Goal: Information Seeking & Learning: Understand process/instructions

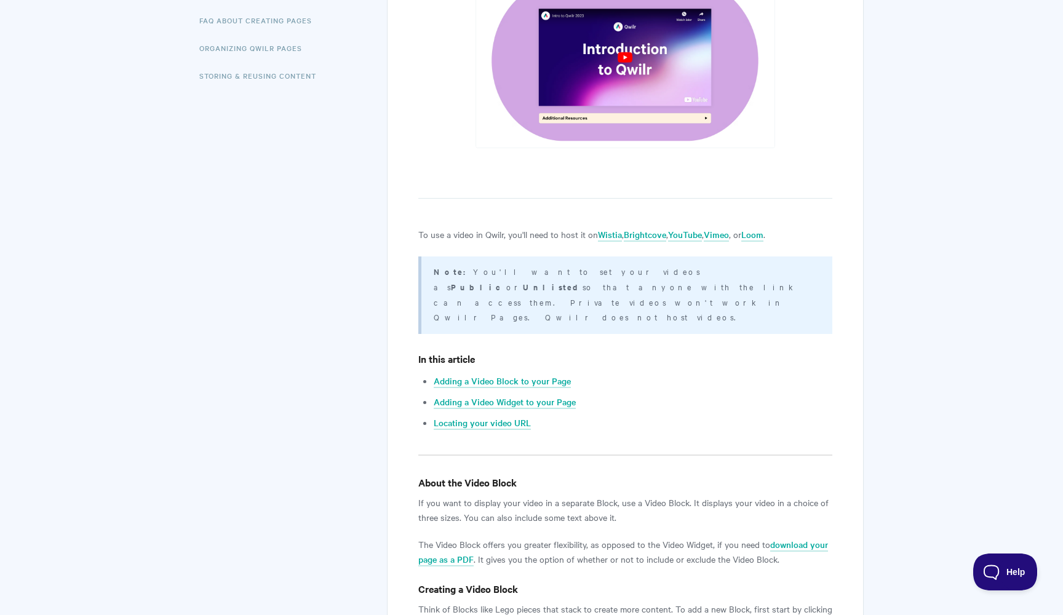
scroll to position [221, 0]
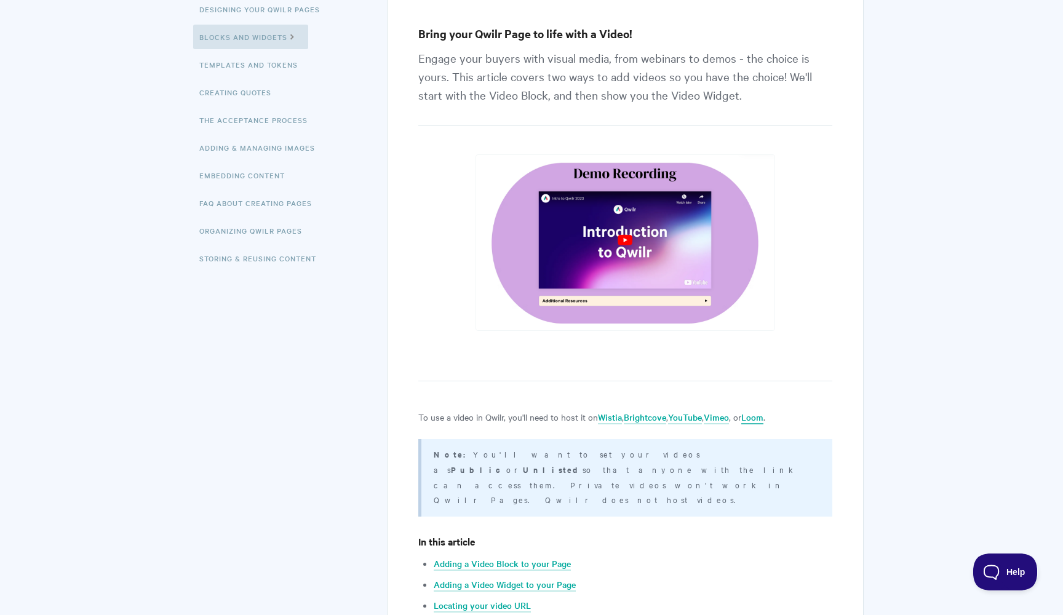
click at [758, 415] on link "Loom" at bounding box center [752, 418] width 22 height 14
click at [763, 415] on link "Loom" at bounding box center [752, 418] width 22 height 14
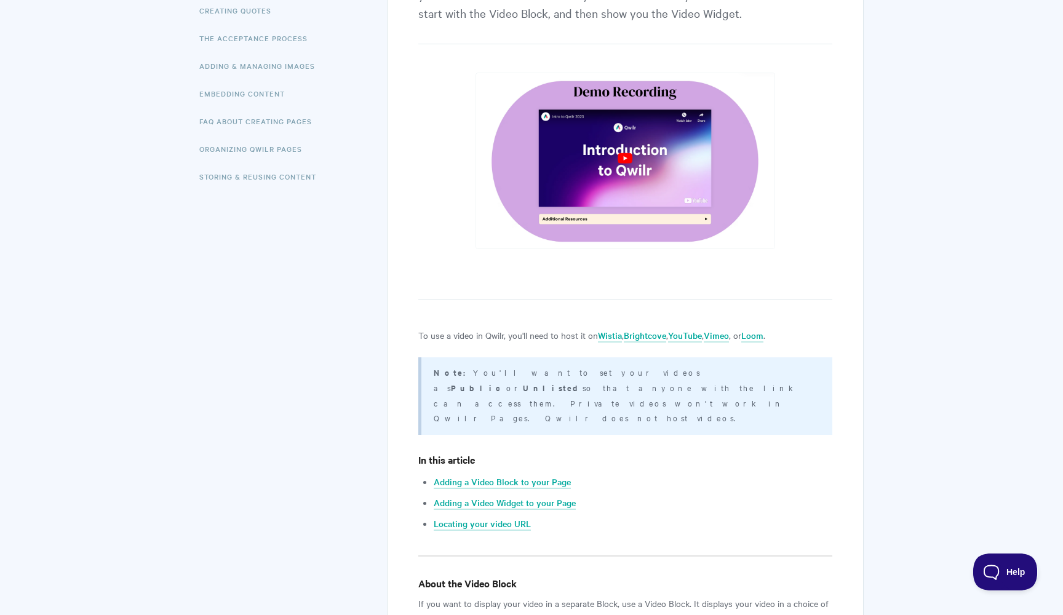
scroll to position [374, 0]
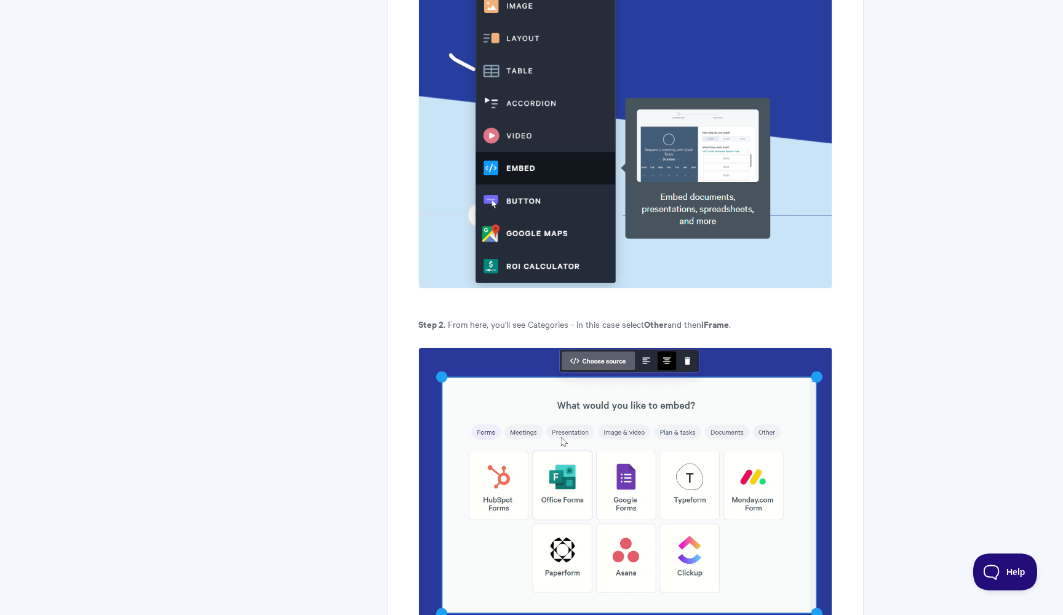
scroll to position [1776, 0]
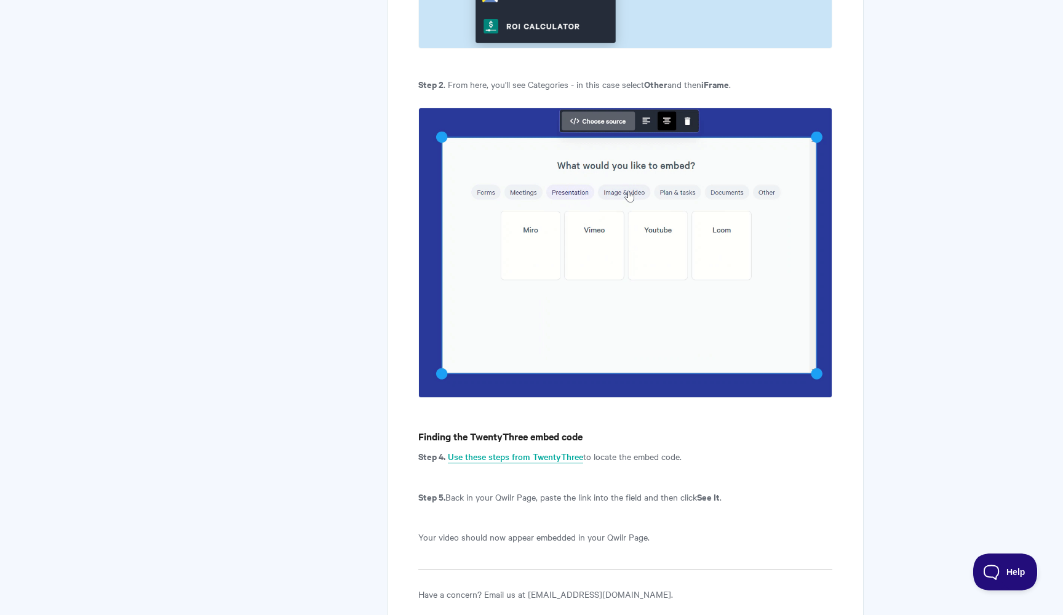
click at [560, 339] on img at bounding box center [625, 253] width 414 height 290
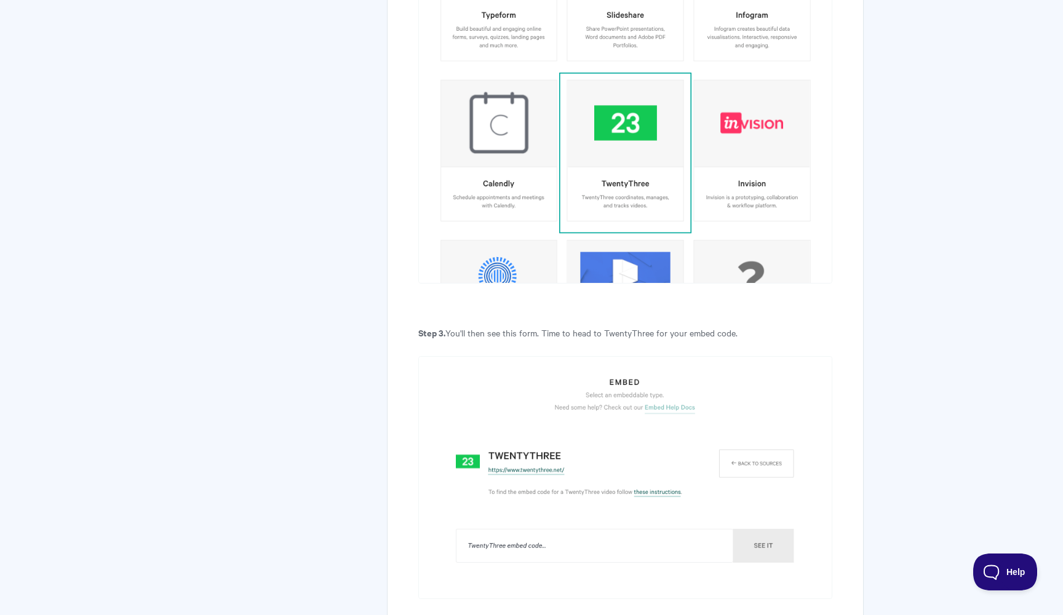
scroll to position [747, 0]
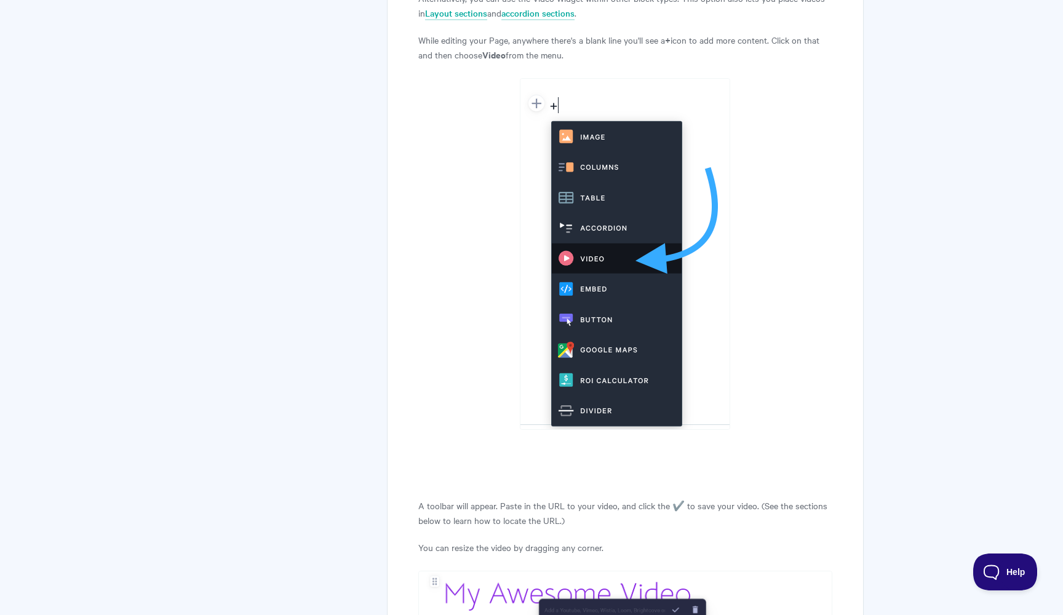
scroll to position [2081, 0]
